Goal: Information Seeking & Learning: Learn about a topic

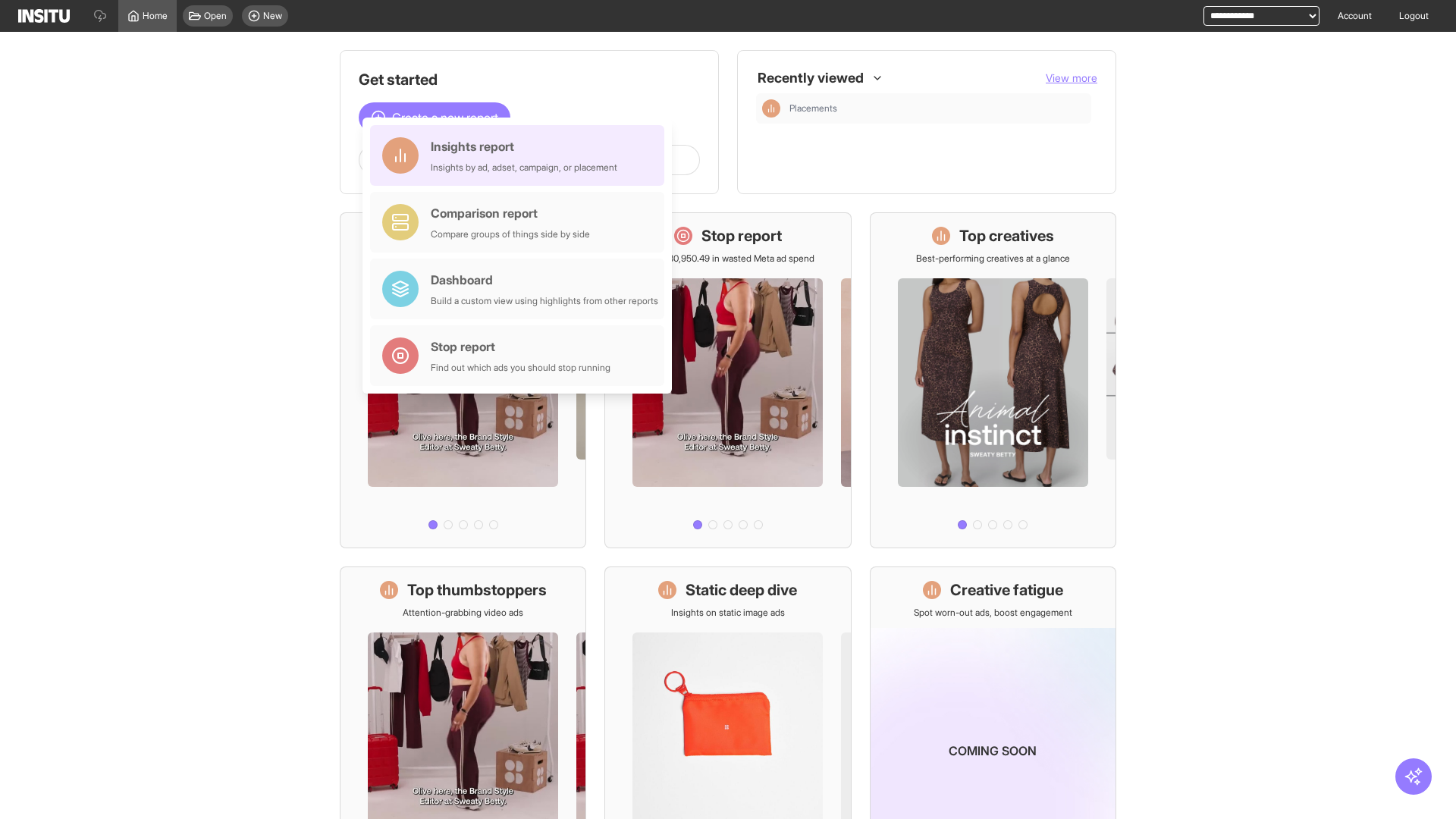
click at [521, 155] on div "Insights report Insights by ad, adset, campaign, or placement" at bounding box center [524, 155] width 187 height 37
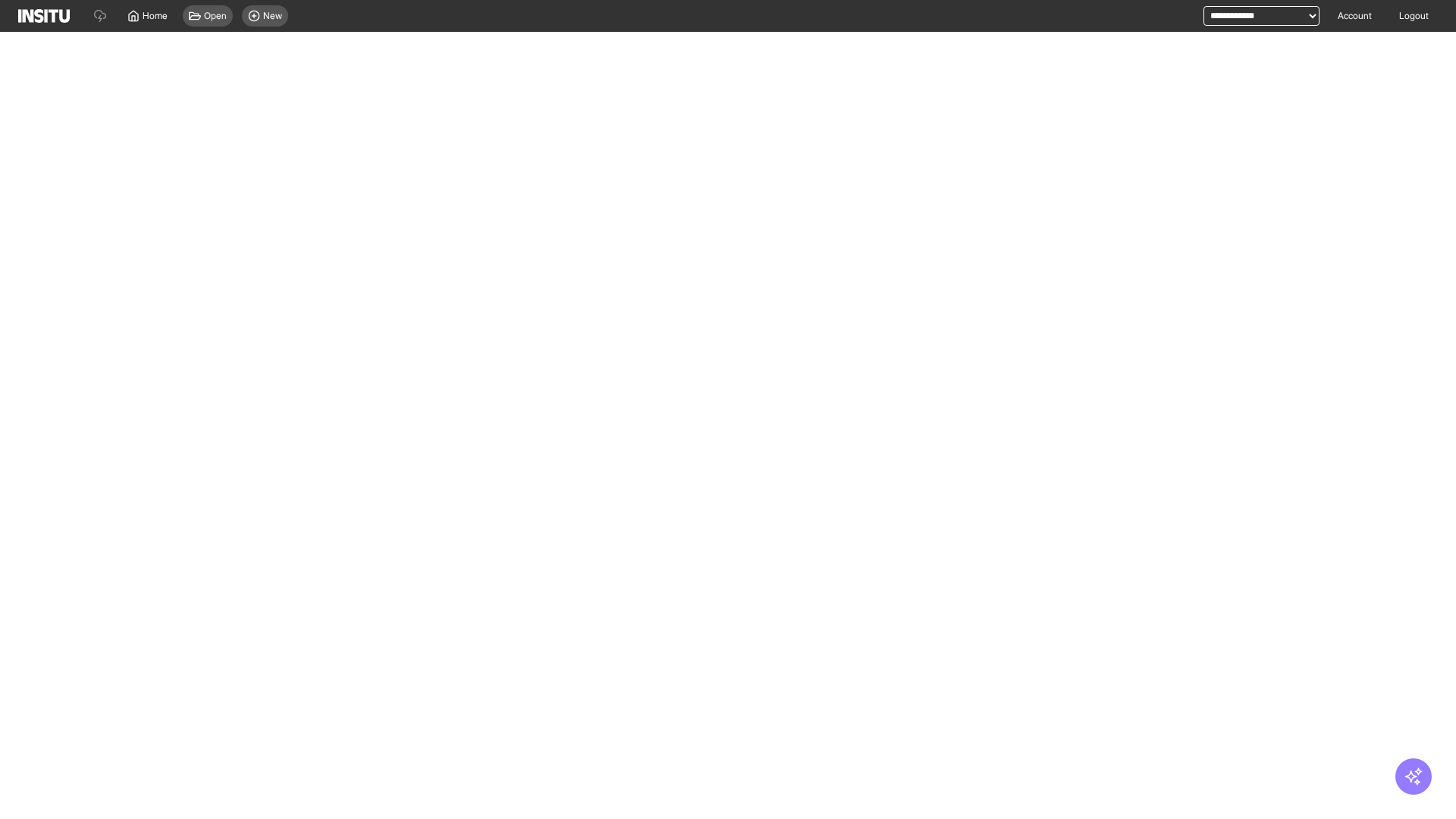
select select "**"
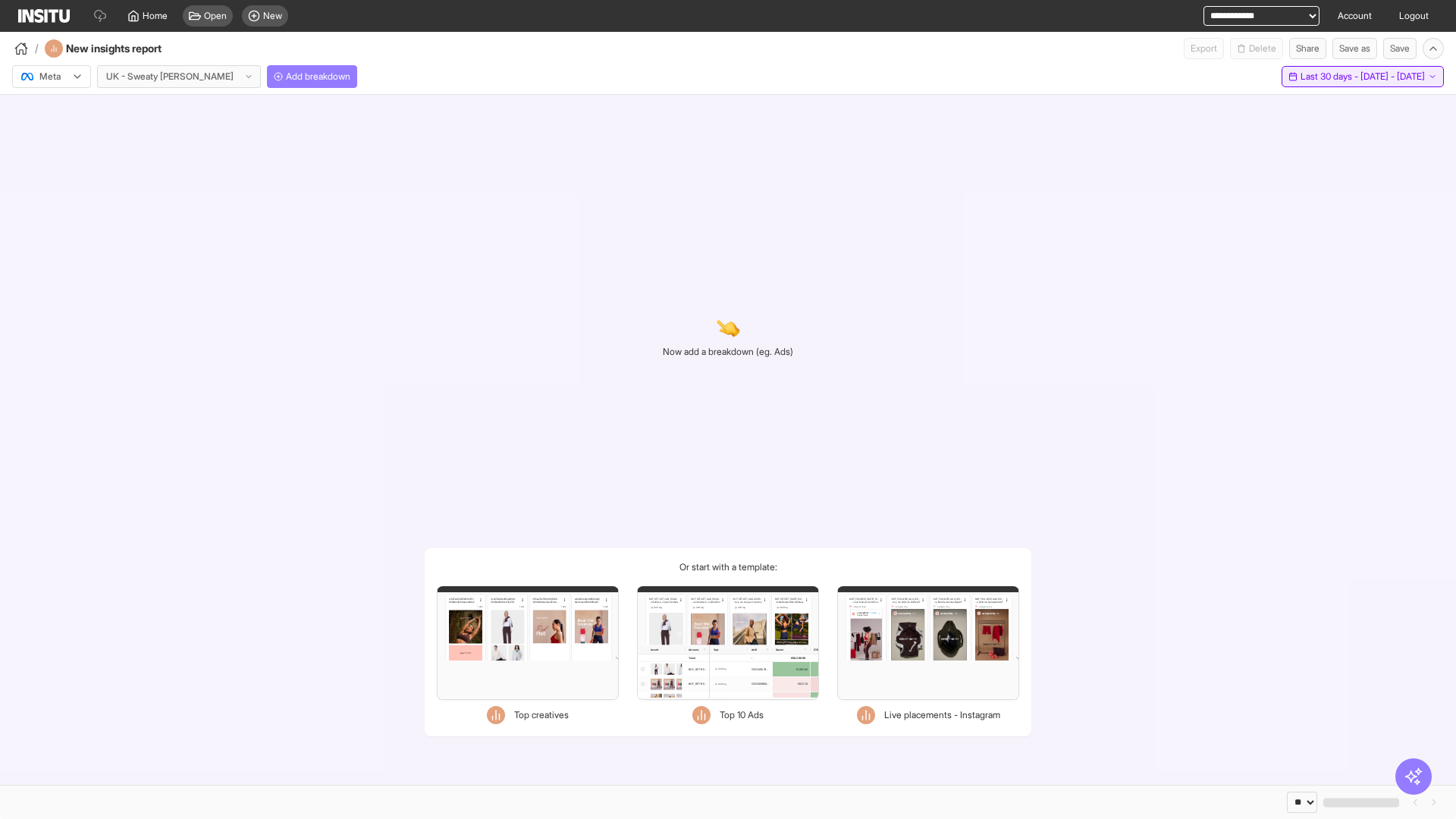
click at [1332, 76] on span "Last 30 days - [DATE] - [DATE]" at bounding box center [1363, 77] width 125 height 13
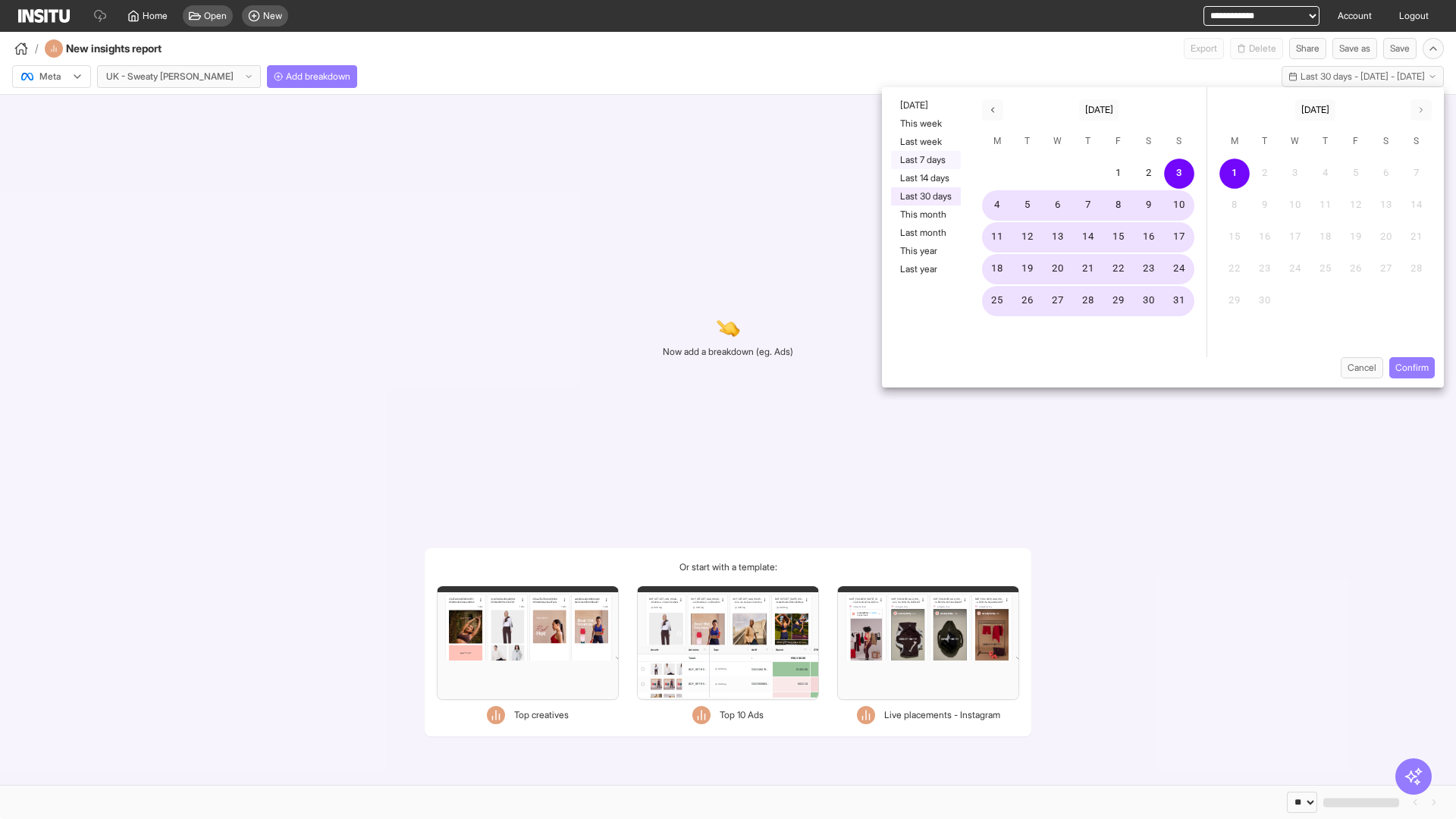
click at [925, 160] on button "Last 7 days" at bounding box center [926, 160] width 70 height 18
